Goal: Transaction & Acquisition: Purchase product/service

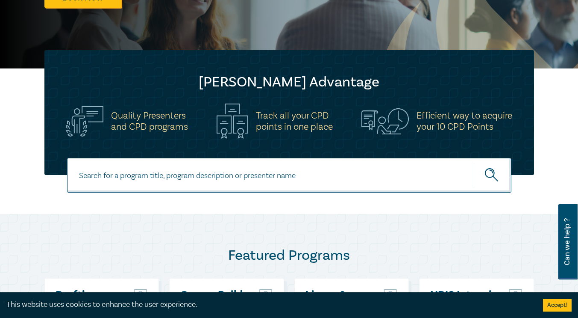
scroll to position [385, 0]
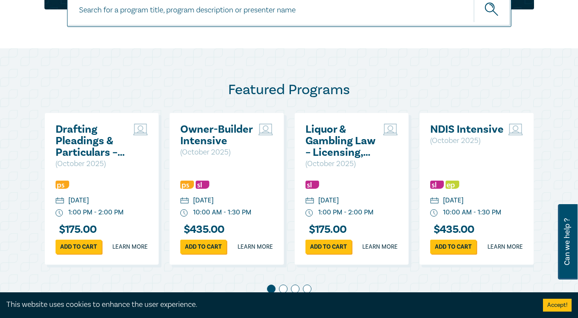
click at [204, 253] on link "Add to cart" at bounding box center [203, 246] width 46 height 14
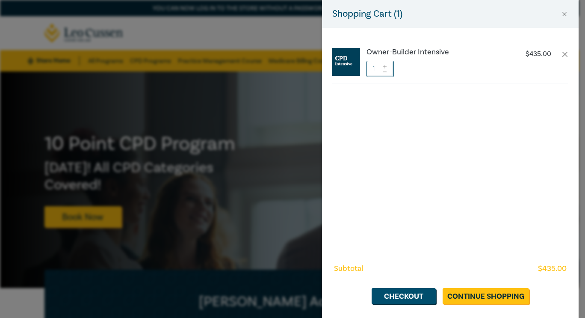
click at [274, 93] on div "Shopping Cart ( 1 ) Owner-Builder Intensive $ 435.00 1 Subtotal $ 435.00 Checko…" at bounding box center [292, 159] width 585 height 318
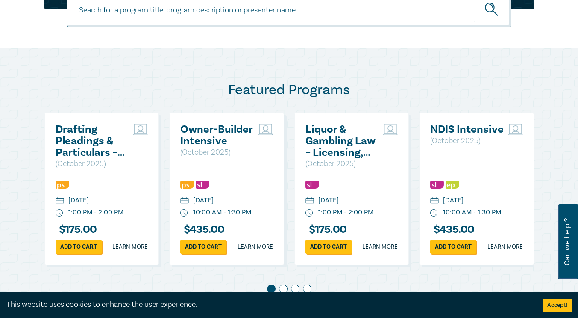
scroll to position [513, 0]
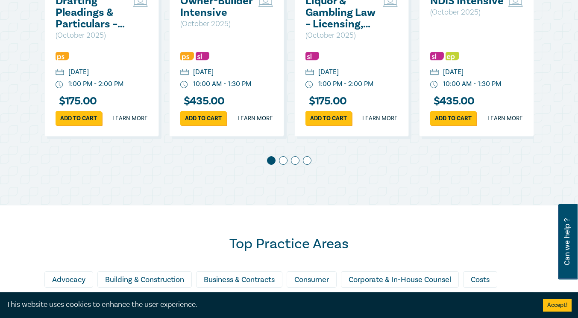
click at [280, 165] on span at bounding box center [283, 160] width 9 height 9
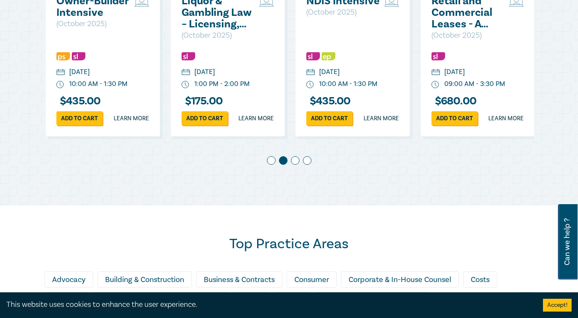
scroll to position [0, 125]
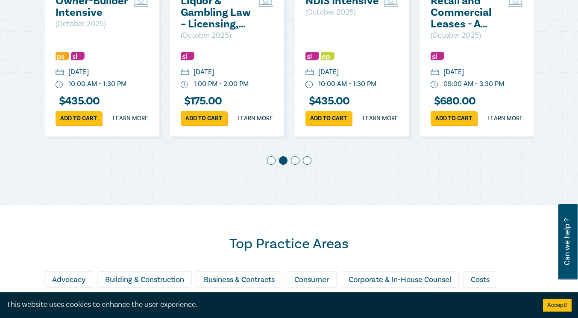
click at [281, 165] on span at bounding box center [283, 160] width 9 height 9
click at [295, 165] on span at bounding box center [295, 160] width 9 height 9
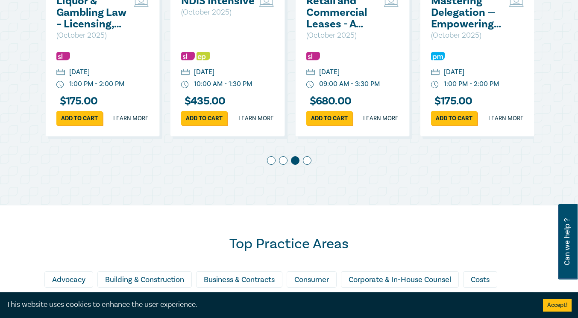
scroll to position [0, 250]
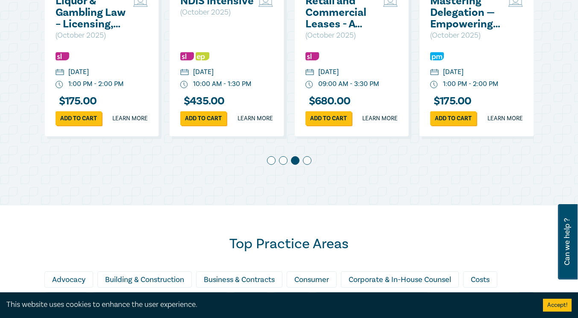
click at [312, 168] on div at bounding box center [289, 162] width 490 height 12
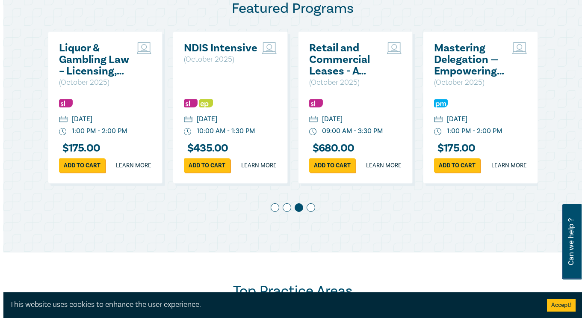
scroll to position [427, 0]
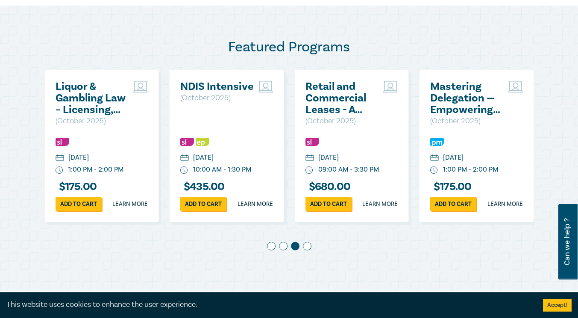
click at [460, 211] on link "Add to cart" at bounding box center [453, 204] width 46 height 14
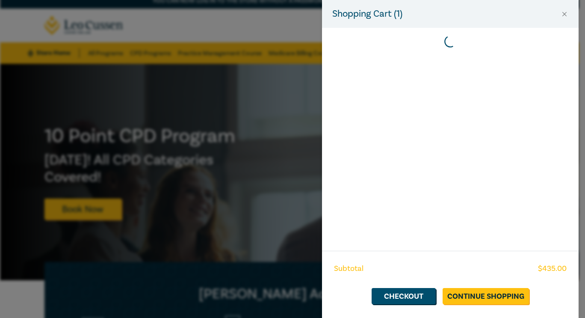
scroll to position [0, 0]
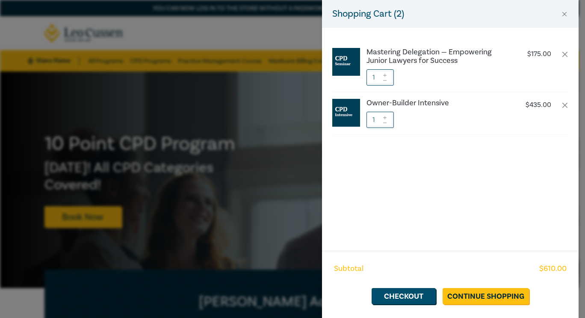
drag, startPoint x: 254, startPoint y: 38, endPoint x: 259, endPoint y: 36, distance: 5.0
click at [253, 38] on div "Shopping Cart ( 2 ) Mastering Delegation — Empowering Junior Lawyers for Succes…" at bounding box center [292, 159] width 585 height 318
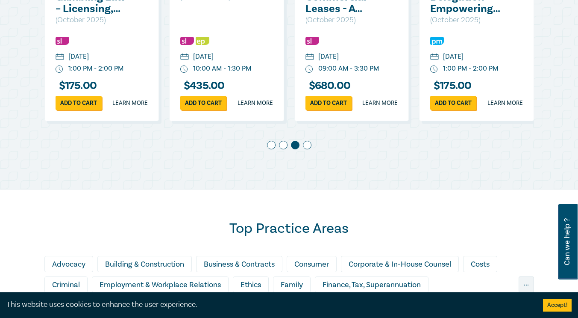
scroll to position [513, 0]
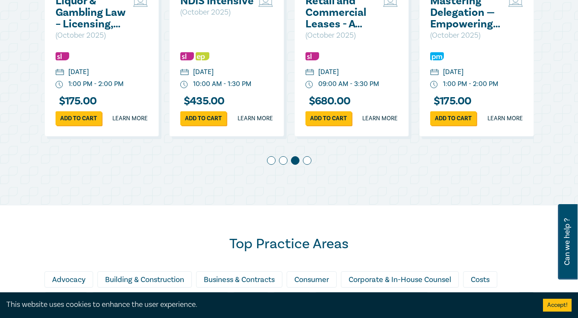
click at [306, 165] on span at bounding box center [307, 160] width 9 height 9
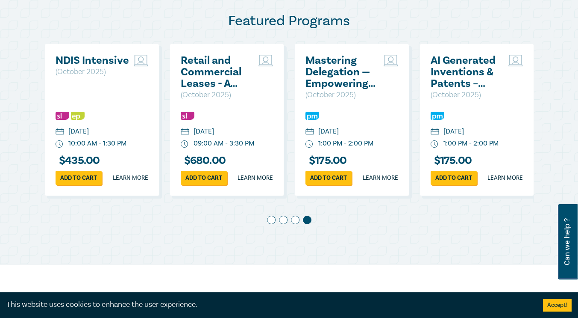
scroll to position [470, 0]
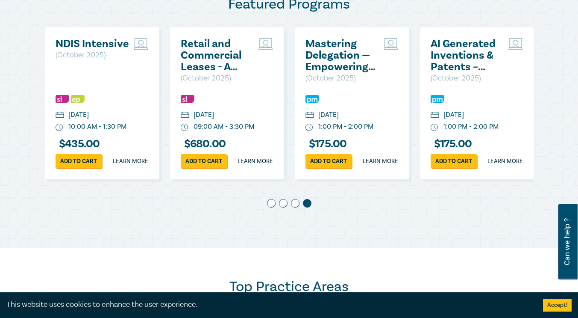
click at [456, 168] on link "Add to cart" at bounding box center [454, 161] width 46 height 14
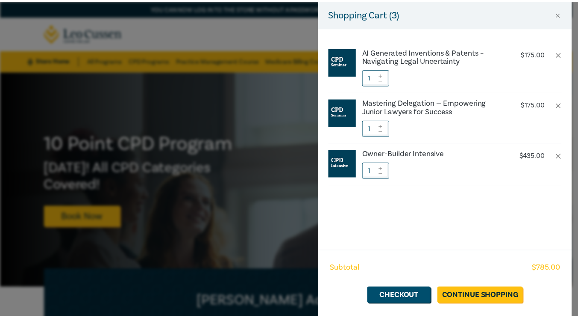
scroll to position [0, 375]
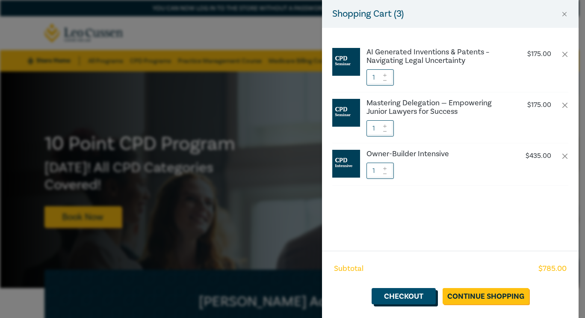
click at [400, 291] on link "Checkout" at bounding box center [403, 296] width 64 height 16
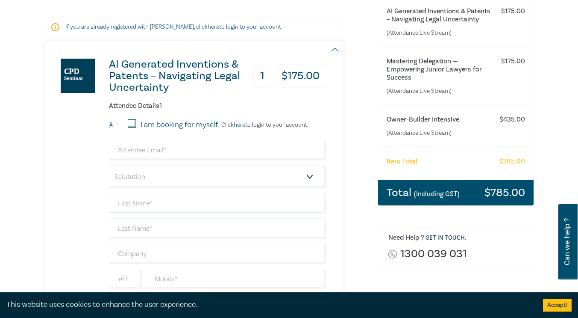
scroll to position [85, 0]
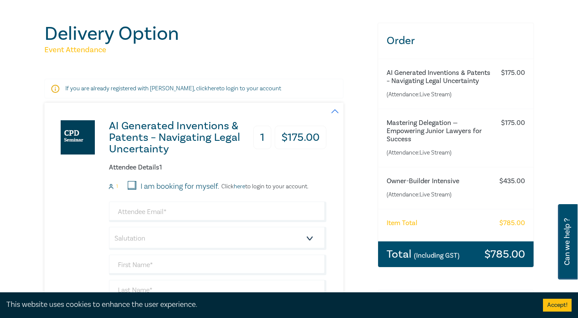
click at [134, 186] on input "I am booking for myself." at bounding box center [132, 185] width 9 height 9
checkbox input "true"
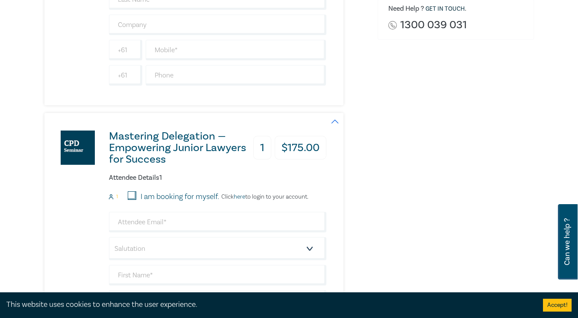
scroll to position [385, 0]
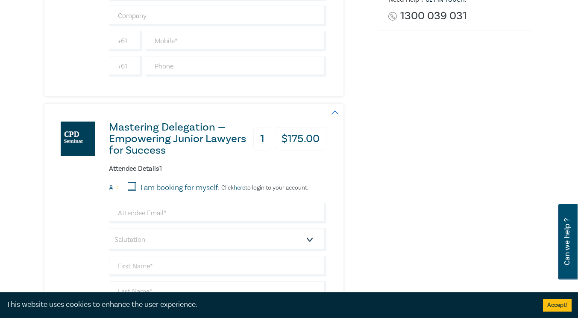
click at [132, 187] on input "I am booking for myself." at bounding box center [132, 186] width 9 height 9
checkbox input "true"
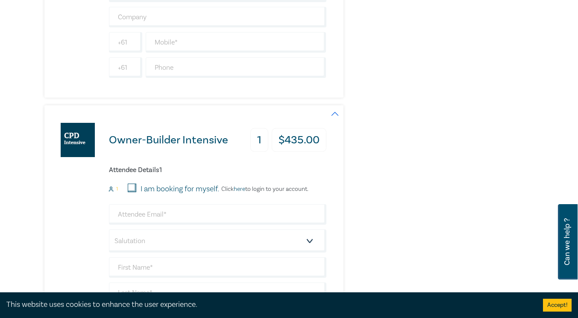
click at [132, 187] on input "I am booking for myself." at bounding box center [132, 187] width 9 height 9
checkbox input "true"
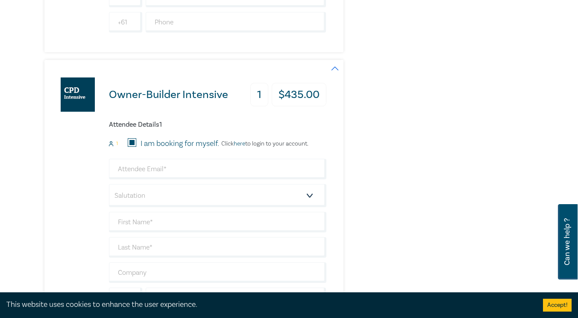
scroll to position [940, 0]
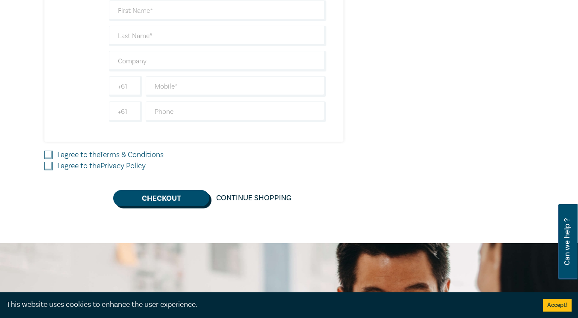
click at [194, 197] on button "Checkout" at bounding box center [161, 198] width 96 height 16
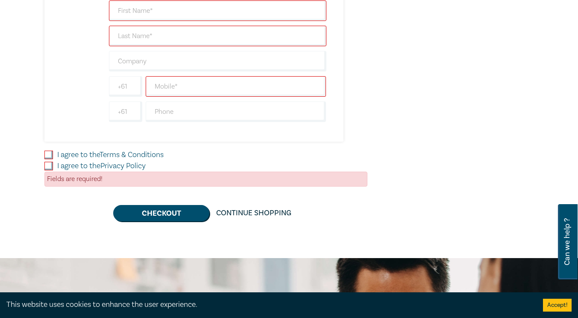
click at [52, 152] on input "I agree to the Terms & Conditions" at bounding box center [48, 154] width 9 height 9
checkbox input "true"
click at [46, 166] on input "I agree to the Privacy Policy" at bounding box center [48, 166] width 9 height 9
checkbox input "true"
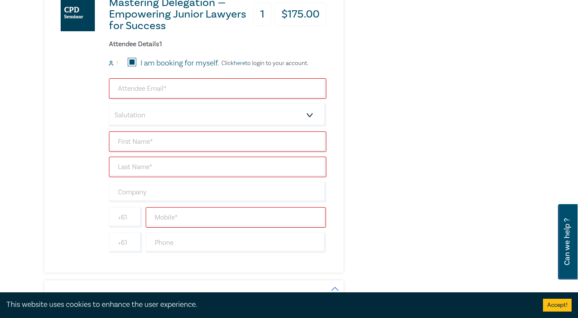
scroll to position [470, 0]
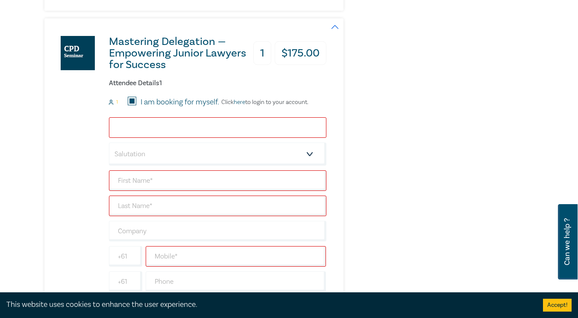
click at [140, 124] on input "email" at bounding box center [218, 127] width 218 height 21
type input "ariel@littlecharles.com.au"
type input "ARIEL"
type input "WANG"
type input "[PERSON_NAME] Conveyancing"
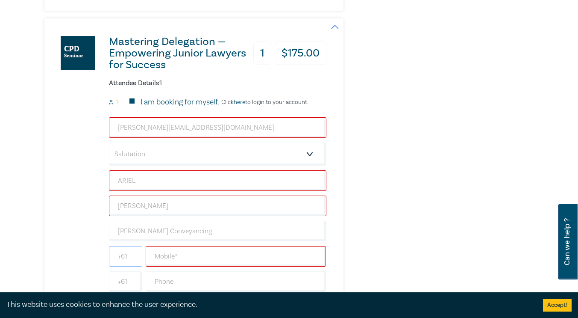
type input "0425156492"
type input "[GEOGRAPHIC_DATA]"
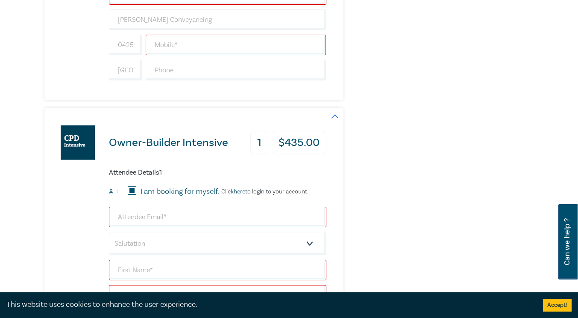
scroll to position [641, 0]
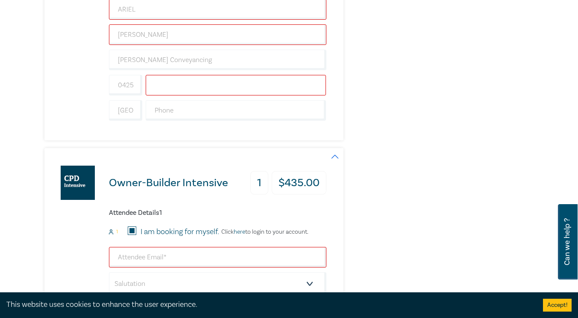
click at [185, 85] on input "text" at bounding box center [236, 85] width 181 height 21
type input "0425156492"
click at [114, 81] on input "0425156492" at bounding box center [125, 85] width 33 height 21
drag, startPoint x: 114, startPoint y: 81, endPoint x: 139, endPoint y: 81, distance: 25.2
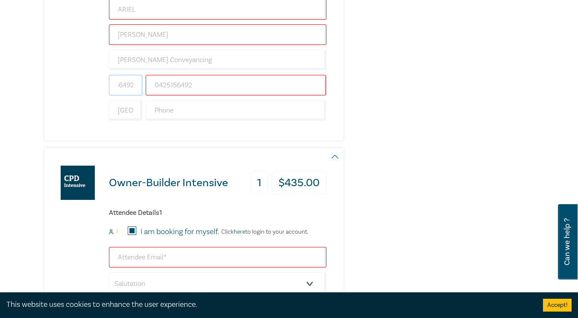
click at [139, 81] on input "0425156492" at bounding box center [125, 85] width 33 height 21
type input "04"
click at [160, 79] on input "0425156492" at bounding box center [236, 85] width 181 height 21
click at [162, 85] on input "0425156492" at bounding box center [236, 85] width 181 height 21
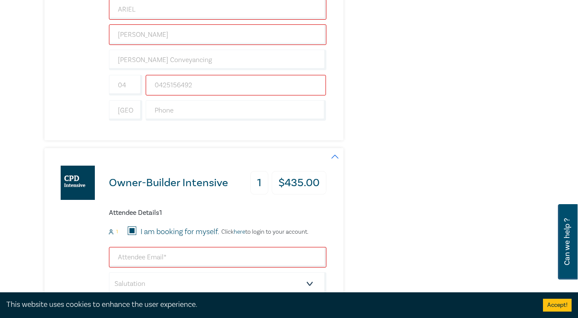
click at [162, 85] on input "0425156492" at bounding box center [236, 85] width 181 height 21
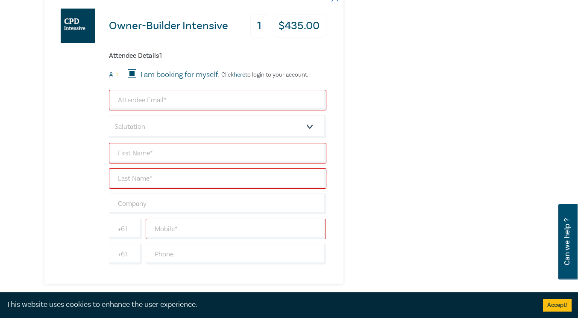
scroll to position [727, 0]
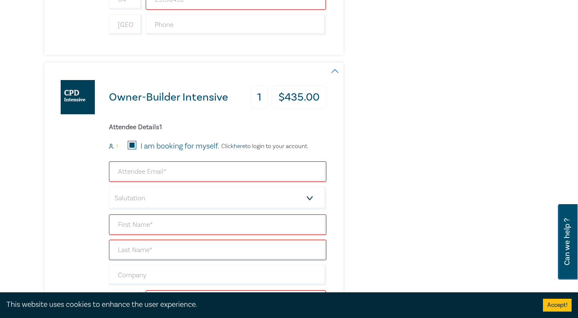
type input "25156492"
click at [199, 171] on input "email" at bounding box center [218, 171] width 218 height 21
type input "ariel@littlecharles.com.au"
type input "ARIEL"
type input "WANG"
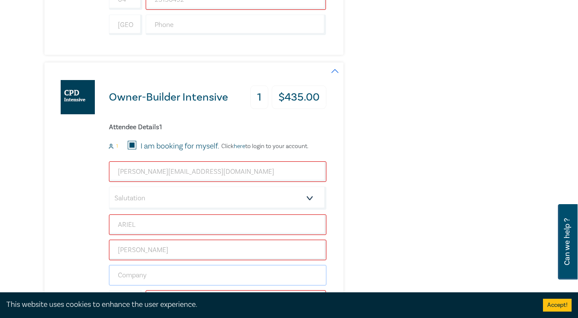
type input "[PERSON_NAME] Conveyancing"
type input "0425156492"
type input "[GEOGRAPHIC_DATA]"
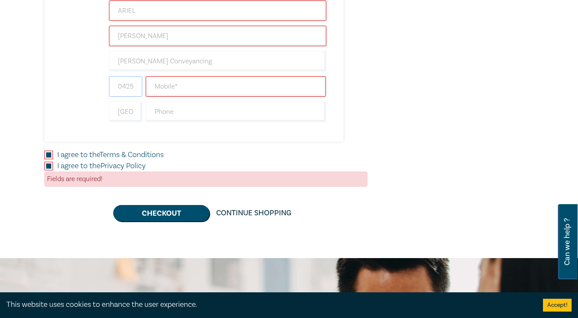
click at [130, 82] on input "0425156492" at bounding box center [125, 86] width 33 height 21
click at [219, 90] on input "text" at bounding box center [236, 86] width 181 height 21
paste input "0425156492"
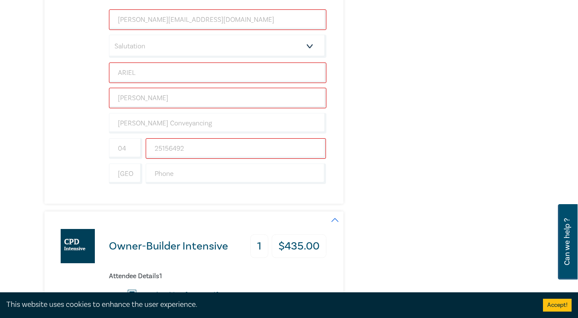
scroll to position [513, 0]
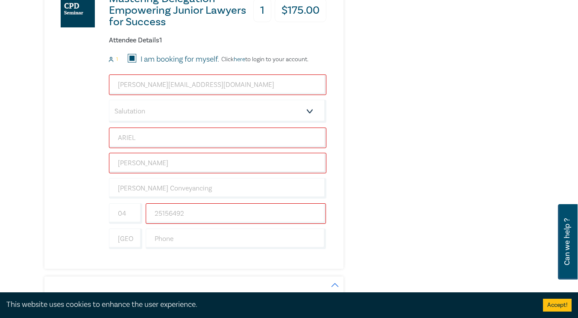
type input "0425156492"
click at [201, 221] on input "25156492" at bounding box center [236, 213] width 181 height 21
paste input "0425156492"
paste input "text"
type input "0425156492"
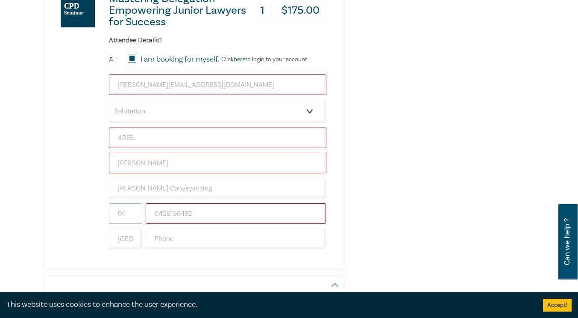
click at [124, 212] on input "04" at bounding box center [125, 213] width 33 height 21
drag, startPoint x: 127, startPoint y: 212, endPoint x: 85, endPoint y: 209, distance: 41.1
click at [85, 209] on div "Mastering Delegation — Empowering Junior Lawyers for Success 1 $ 175.00 Attende…" at bounding box center [185, 122] width 282 height 293
type input "61"
click at [77, 195] on div "Mastering Delegation — Empowering Junior Lawyers for Success 1 $ 175.00 Attende…" at bounding box center [185, 122] width 282 height 293
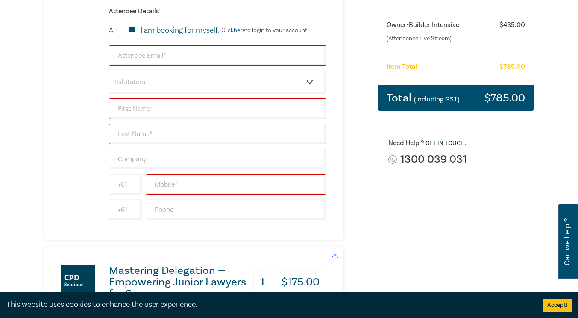
scroll to position [171, 0]
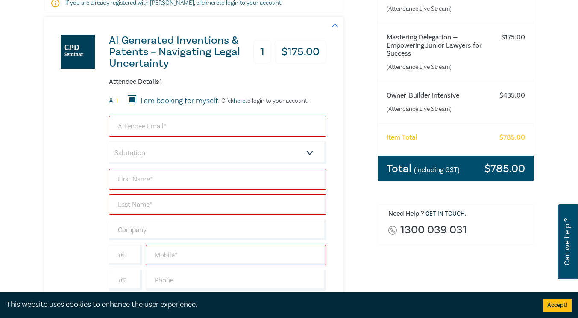
drag, startPoint x: 129, startPoint y: 125, endPoint x: 147, endPoint y: 130, distance: 18.6
click at [128, 125] on input "email" at bounding box center [218, 126] width 218 height 21
type input "ariel@littlecharles.com.au"
type input "ARIEL"
type input "WANG"
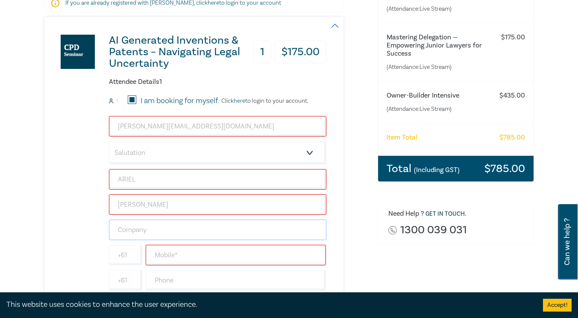
type input "[PERSON_NAME] Conveyancing"
type input "0425156492"
type input "[GEOGRAPHIC_DATA]"
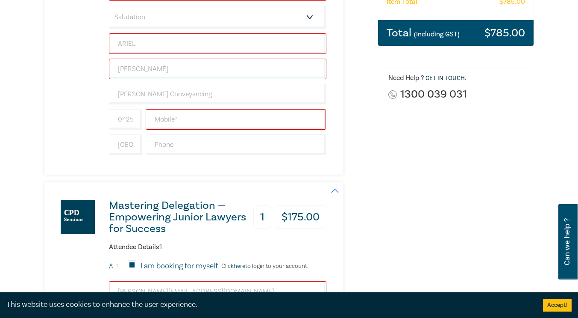
scroll to position [342, 0]
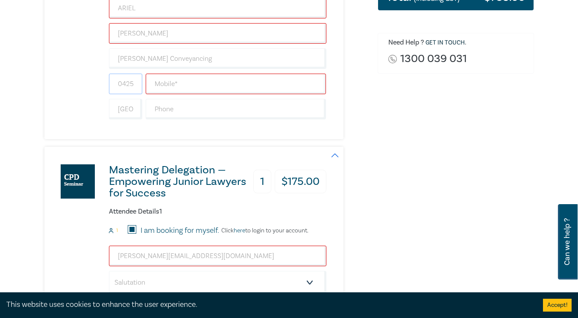
click at [123, 80] on input "0425156492" at bounding box center [125, 84] width 33 height 21
click at [192, 89] on input "text" at bounding box center [236, 84] width 181 height 21
type input "0425156492"
click at [132, 88] on input "0425156492" at bounding box center [125, 84] width 33 height 21
type input "61"
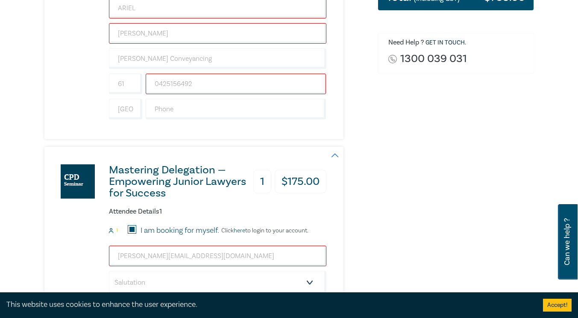
click at [523, 149] on div "Order AI Generated Inventions & Patents – Navigating Legal Uncertainty (Attenda…" at bounding box center [456, 292] width 167 height 1053
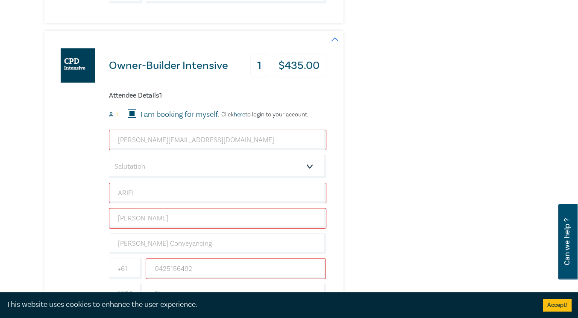
scroll to position [684, 0]
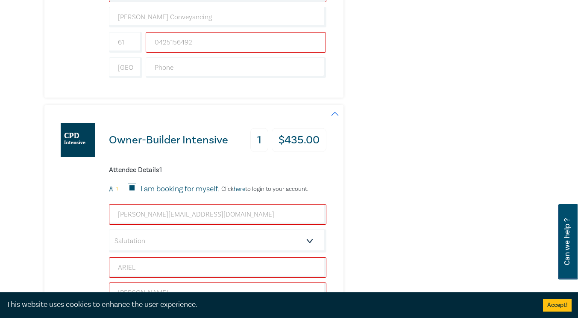
click at [204, 48] on input "0425156492" at bounding box center [236, 42] width 181 height 21
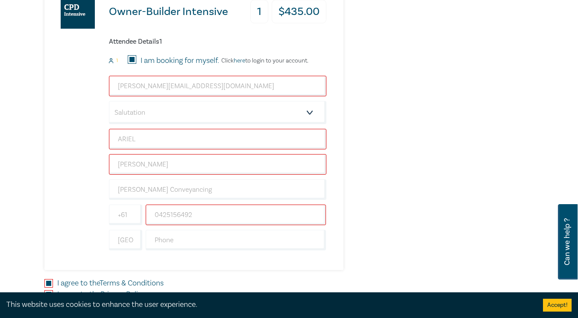
scroll to position [1026, 0]
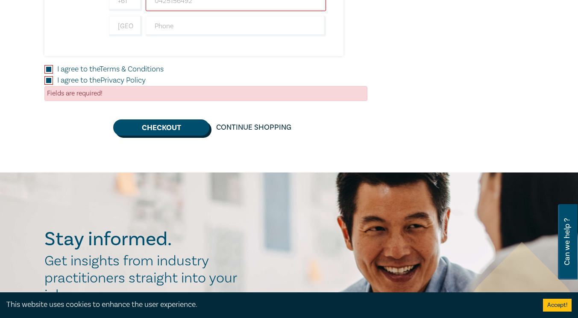
click at [175, 127] on button "Checkout" at bounding box center [161, 127] width 96 height 16
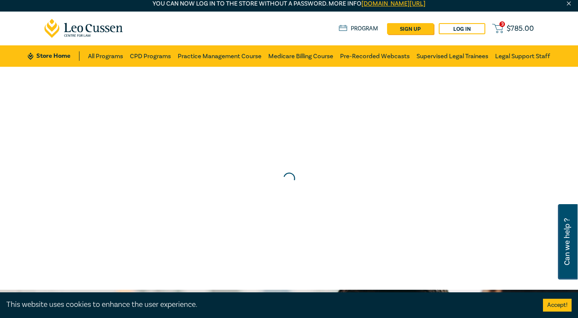
scroll to position [0, 0]
